Goal: Task Accomplishment & Management: Complete application form

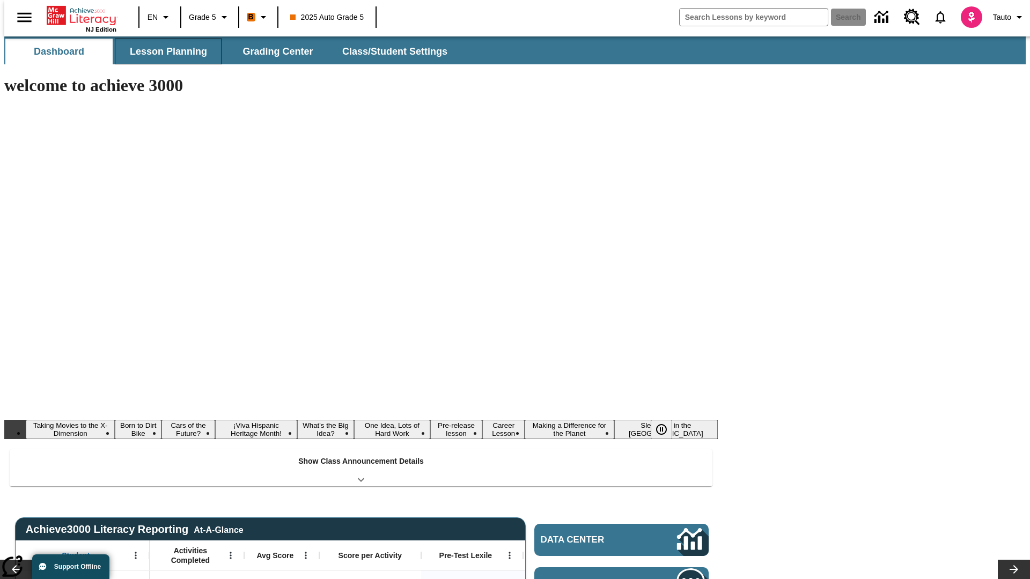
click at [164, 52] on button "Lesson Planning" at bounding box center [168, 52] width 107 height 26
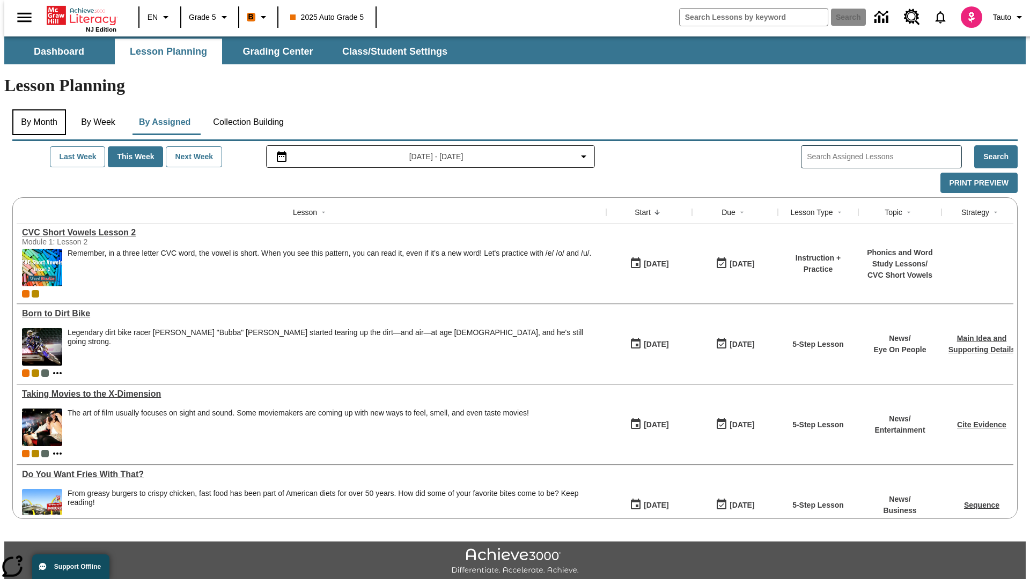
click at [36, 109] on button "By Month" at bounding box center [39, 122] width 54 height 26
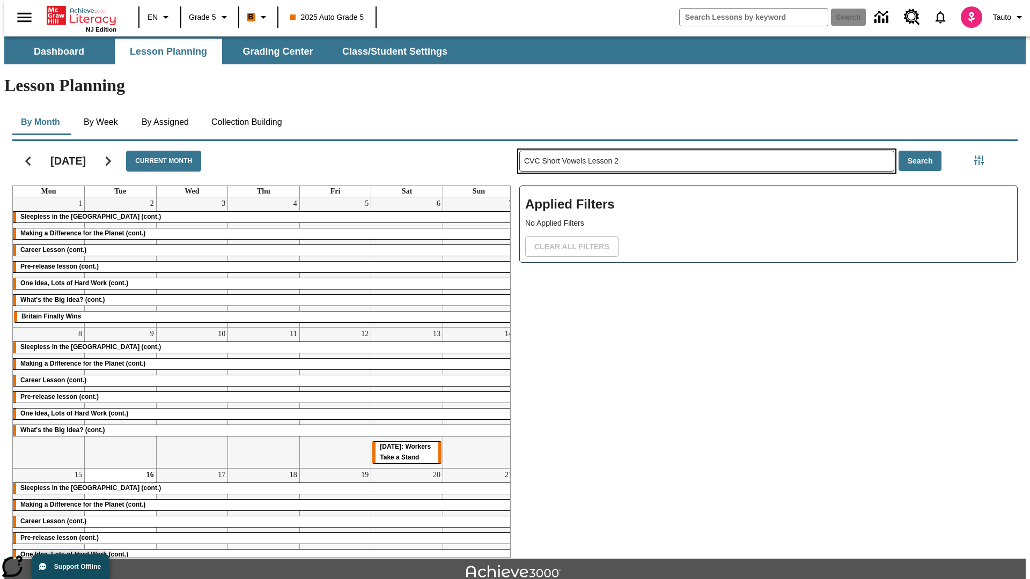
type input "CVC Short Vowels Lesson 2"
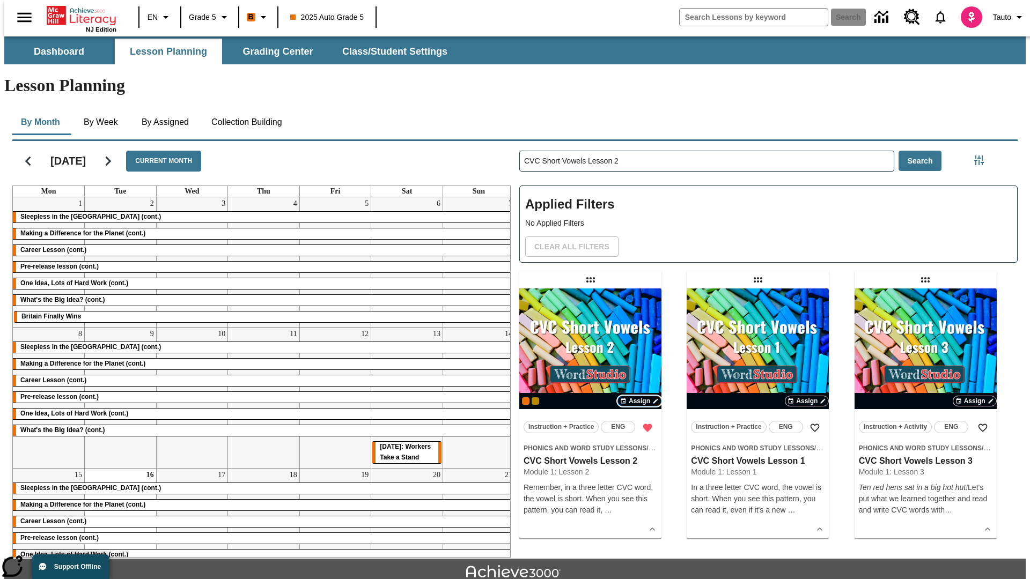
click at [640, 396] on span "Assign" at bounding box center [639, 401] width 21 height 10
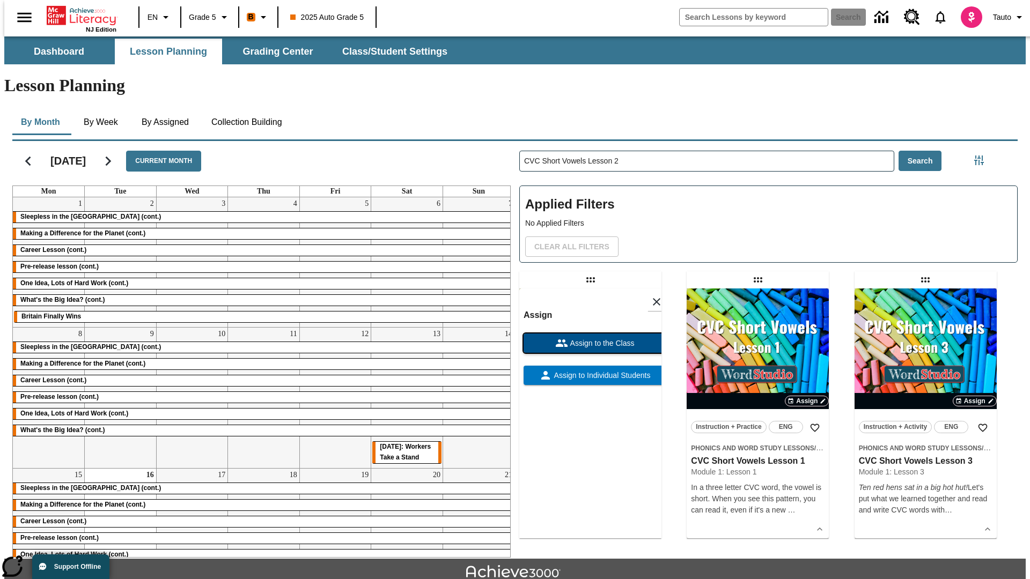
click at [590, 338] on span "Assign to the Class" at bounding box center [601, 343] width 67 height 11
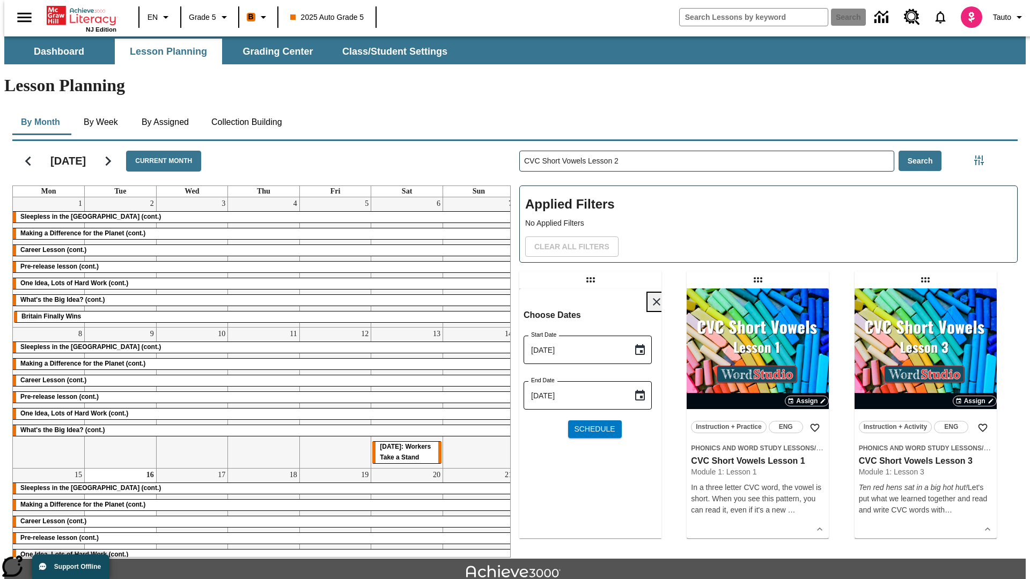
scroll to position [24, 0]
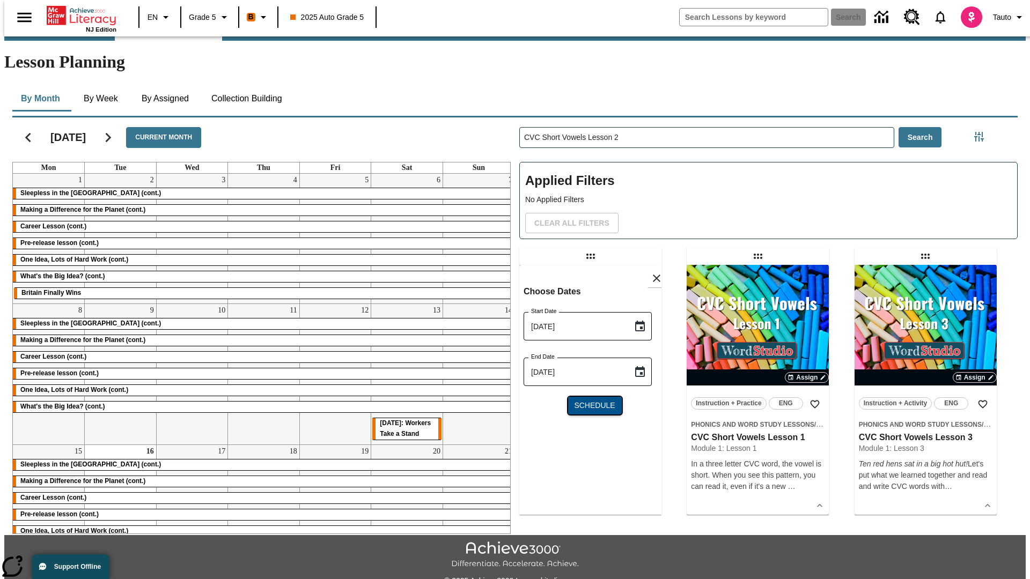
click at [590, 400] on span "Schedule" at bounding box center [594, 405] width 41 height 11
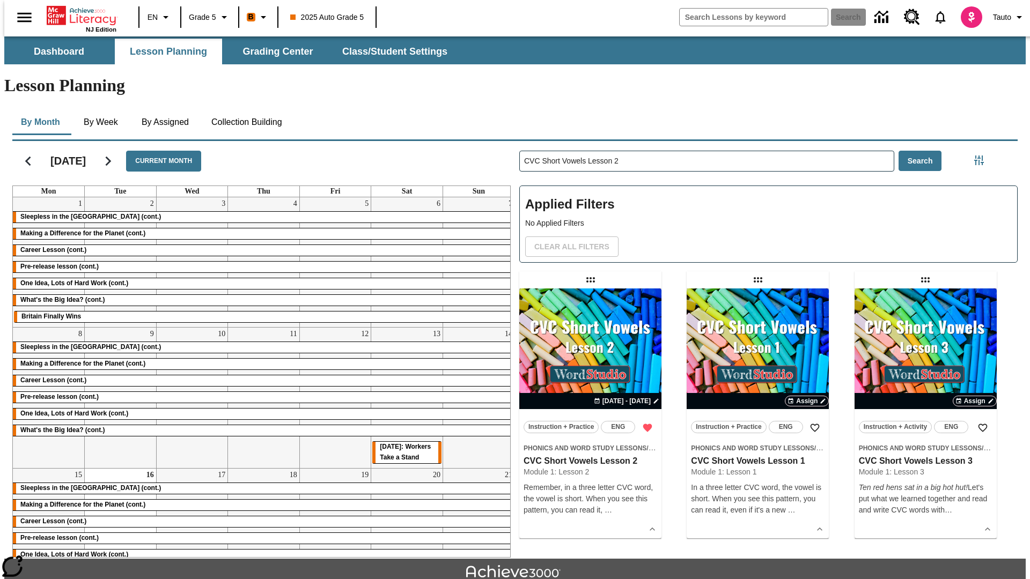
scroll to position [24, 0]
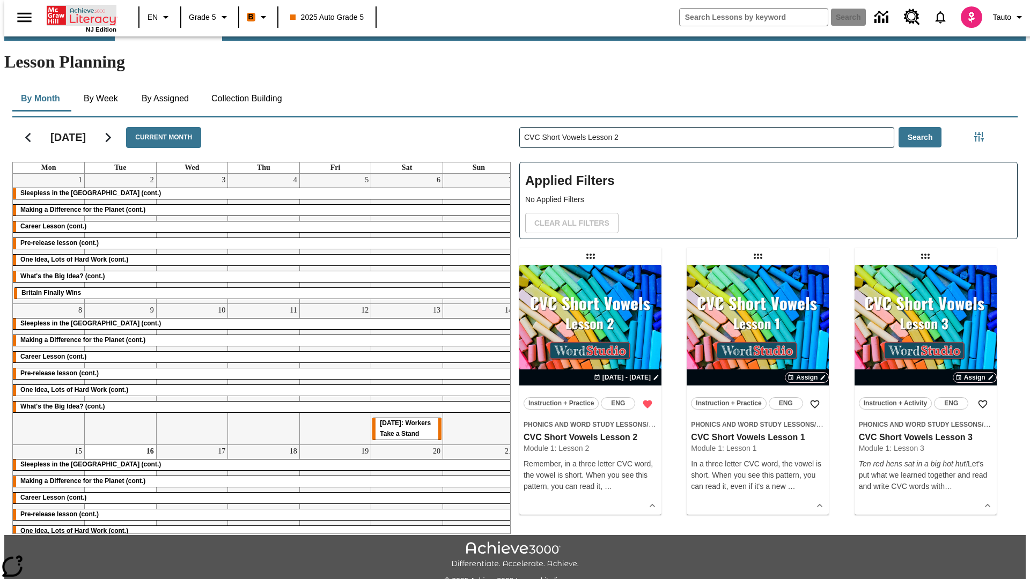
click at [77, 14] on icon "Home" at bounding box center [82, 15] width 71 height 21
